Goal: Check status: Check status

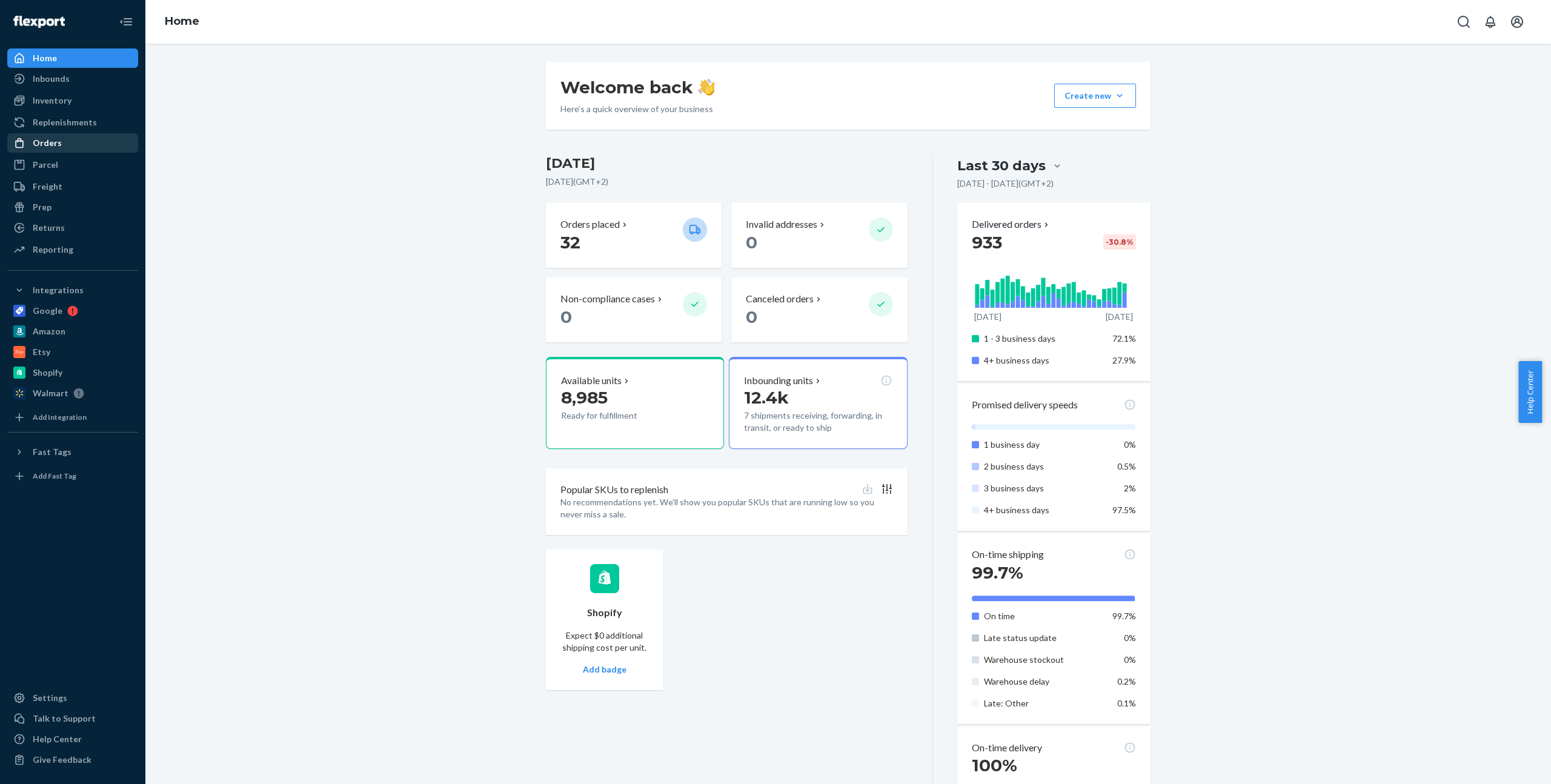
click at [54, 134] on div "Orders" at bounding box center [73, 142] width 128 height 17
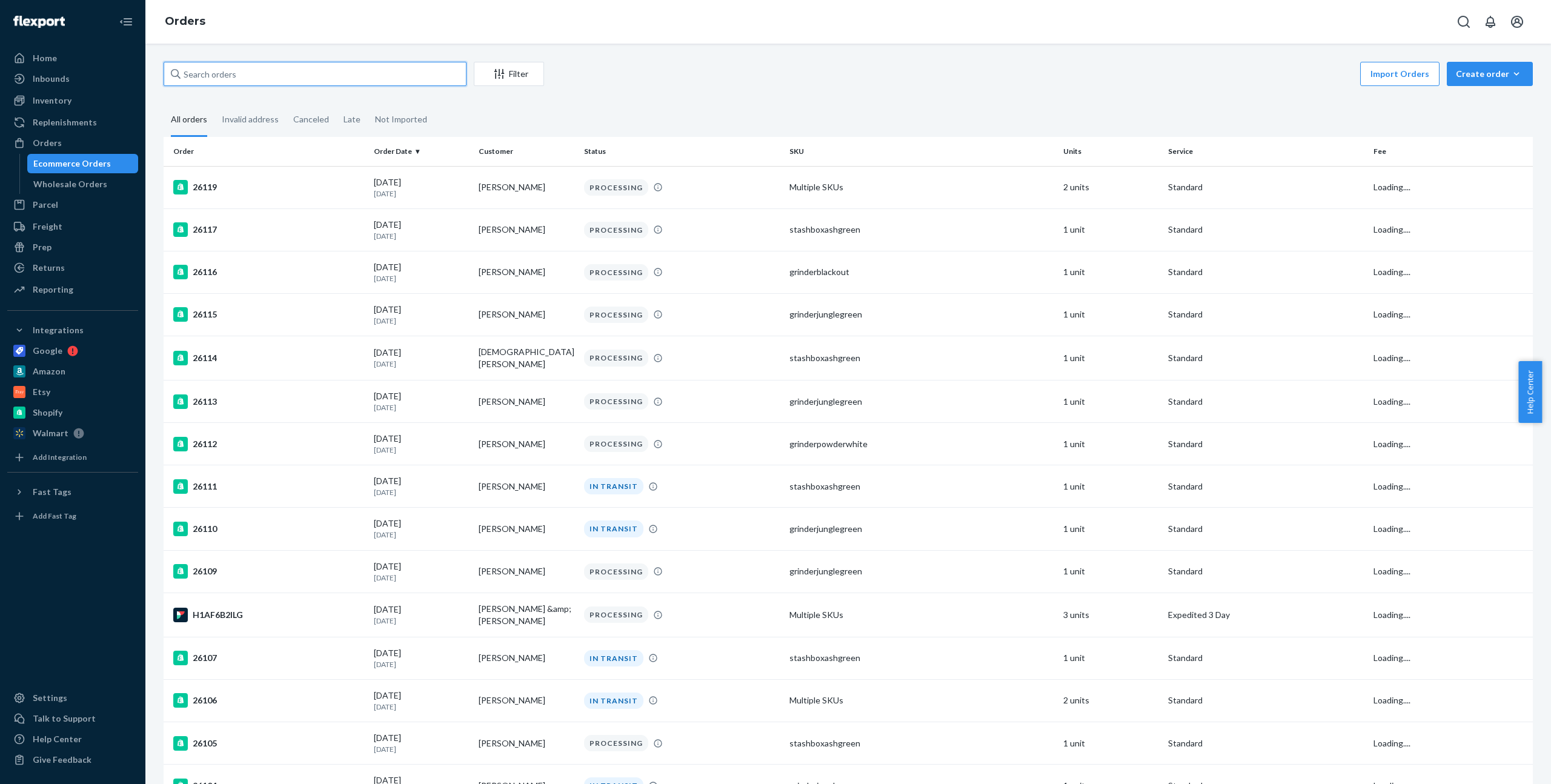
click at [295, 71] on input "text" at bounding box center [315, 73] width 303 height 24
paste input "3802228036"
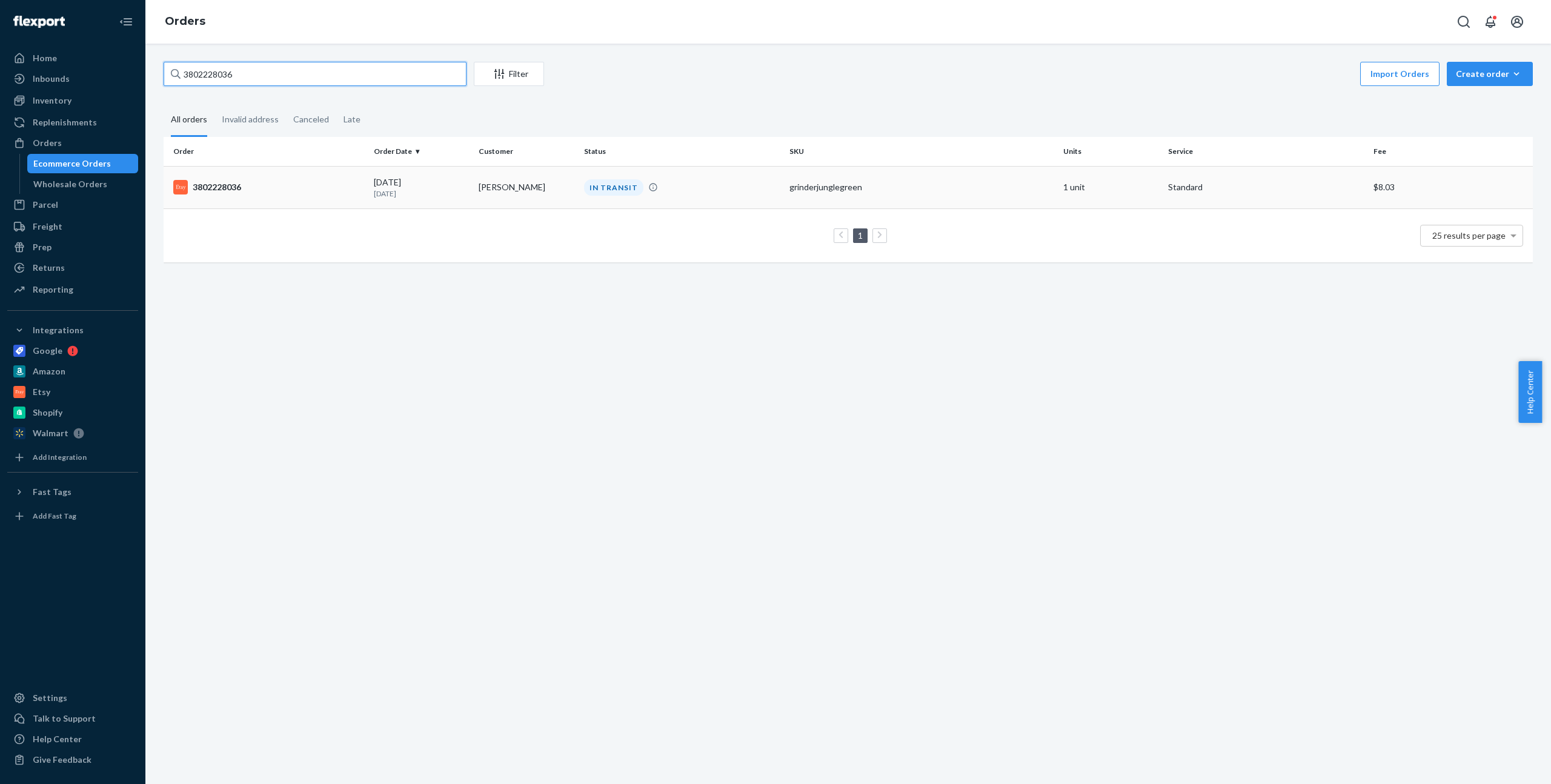
type input "3802228036"
click at [481, 194] on td "[PERSON_NAME]" at bounding box center [526, 187] width 105 height 43
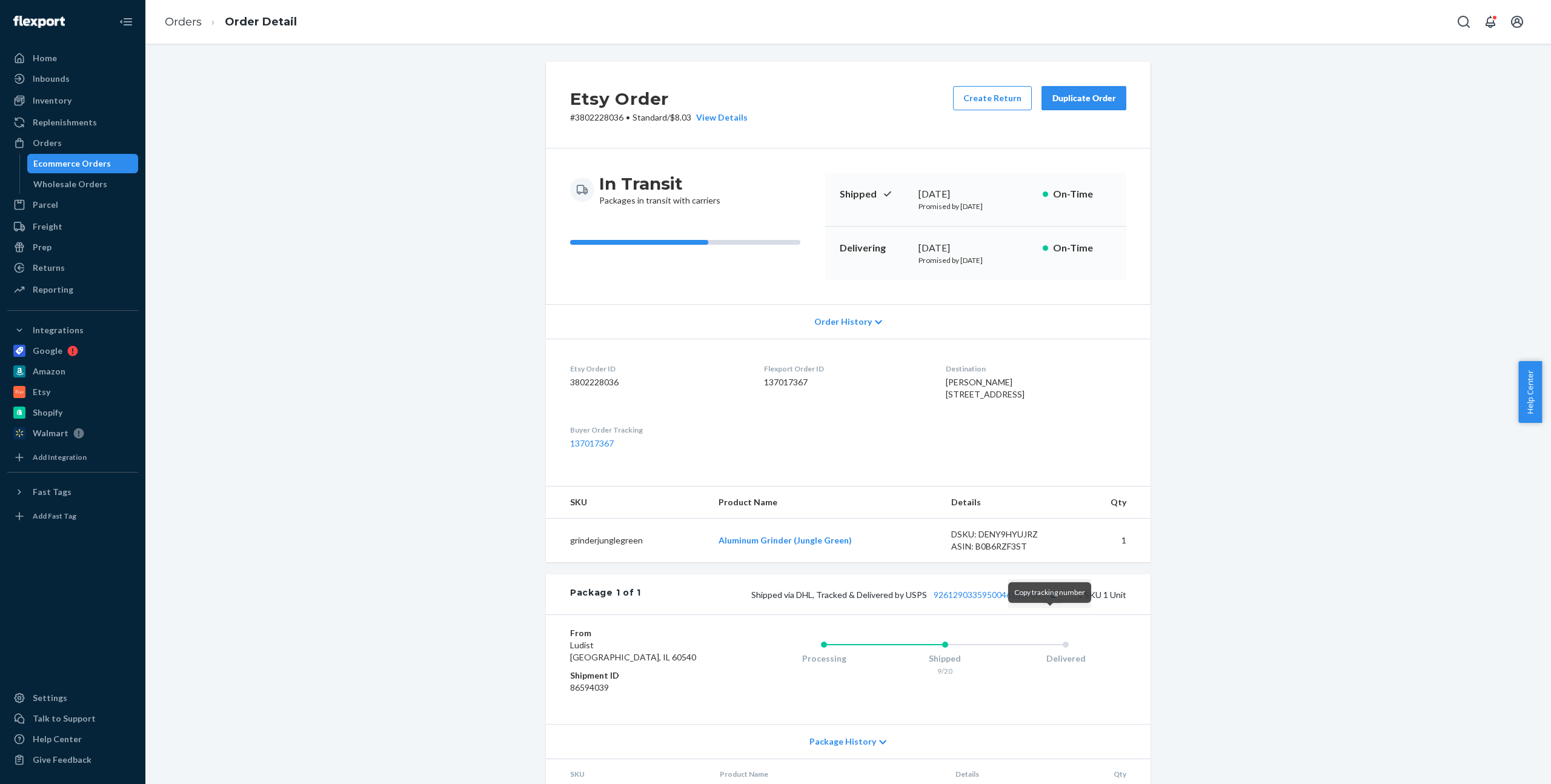
click at [1052, 602] on button "Copy tracking number" at bounding box center [1053, 593] width 15 height 15
click at [1464, 26] on icon "Open Search Box" at bounding box center [1464, 22] width 15 height 15
type input "25697"
click at [1345, 128] on p "25697DELIVERRSPLIT8178832834665" at bounding box center [1353, 133] width 126 height 10
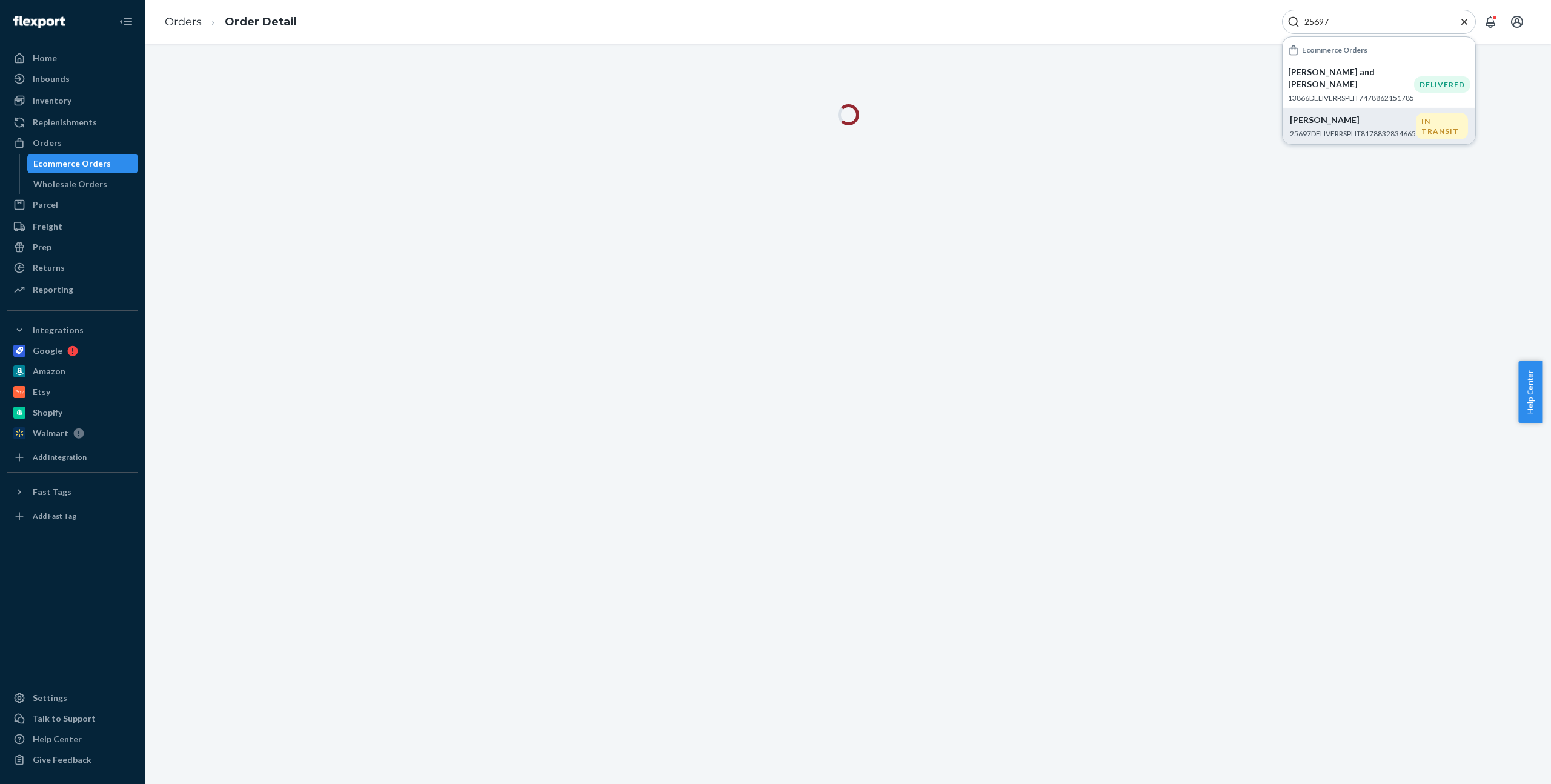
click at [1461, 22] on icon "Close Search" at bounding box center [1464, 21] width 12 height 12
